Goal: Obtain resource: Download file/media

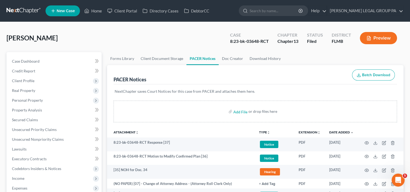
click at [19, 11] on link at bounding box center [24, 11] width 35 height 10
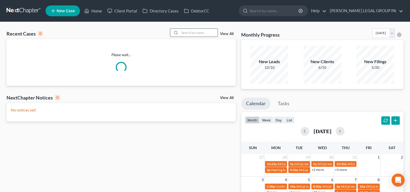
click at [186, 30] on input "search" at bounding box center [199, 33] width 38 height 8
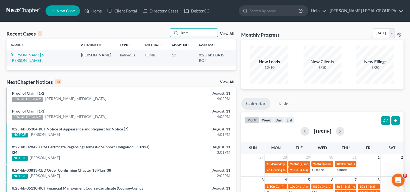
type input "ledfo"
click at [44, 54] on link "[PERSON_NAME] & [PERSON_NAME]" at bounding box center [28, 58] width 34 height 10
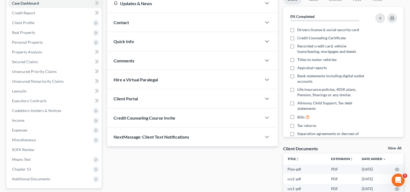
scroll to position [105, 0]
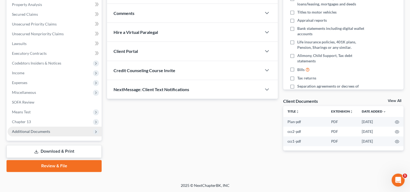
click at [29, 128] on span "Additional Documents" at bounding box center [55, 132] width 94 height 10
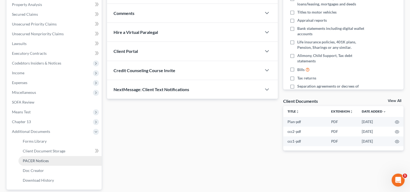
click at [47, 156] on link "PACER Notices" at bounding box center [59, 161] width 83 height 10
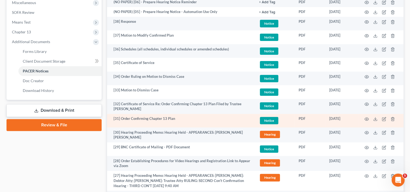
scroll to position [241, 0]
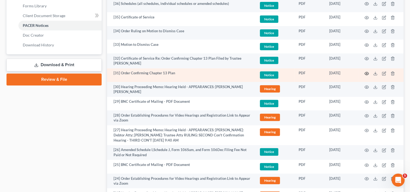
click at [367, 72] on icon "button" at bounding box center [367, 73] width 4 height 3
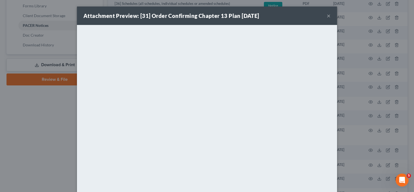
click at [329, 17] on div "Attachment Preview: [31] Order Confirming Chapter 13 Plan [DATE] ×" at bounding box center [207, 16] width 260 height 18
click at [327, 16] on button "×" at bounding box center [329, 15] width 4 height 7
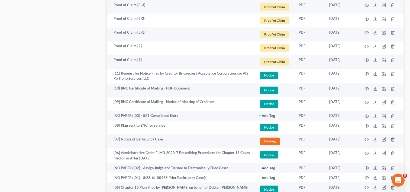
scroll to position [827, 0]
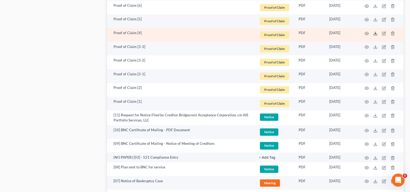
click at [374, 33] on icon at bounding box center [375, 33] width 4 height 4
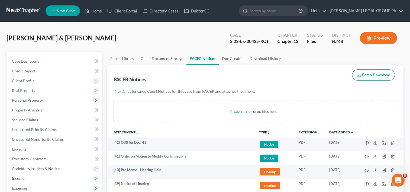
scroll to position [0, 0]
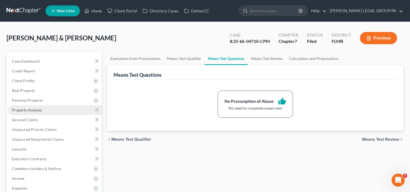
select select "1"
select select "0"
select select "15"
select select "0"
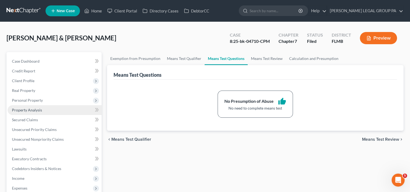
select select "9"
